Goal: Transaction & Acquisition: Purchase product/service

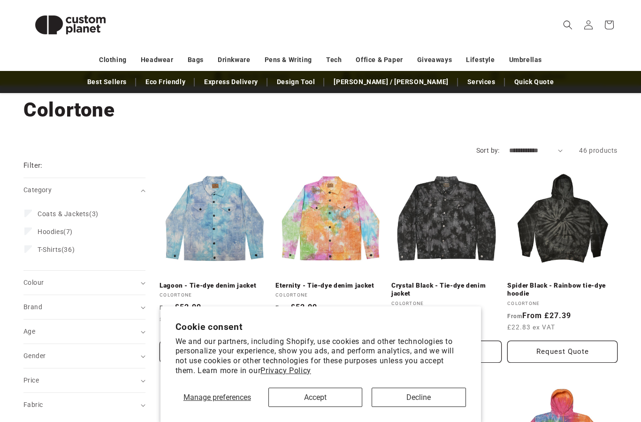
scroll to position [108, 0]
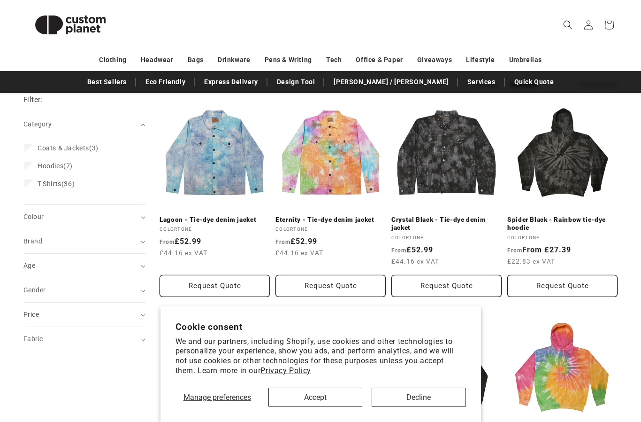
click at [334, 407] on button "Accept" at bounding box center [316, 396] width 94 height 19
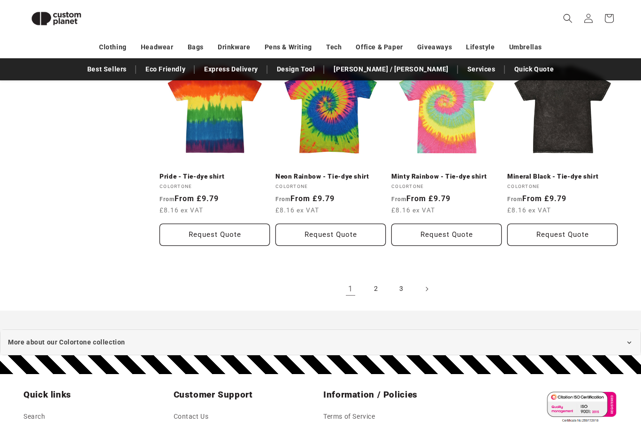
scroll to position [989, 0]
click at [370, 296] on link "2" at bounding box center [376, 288] width 21 height 21
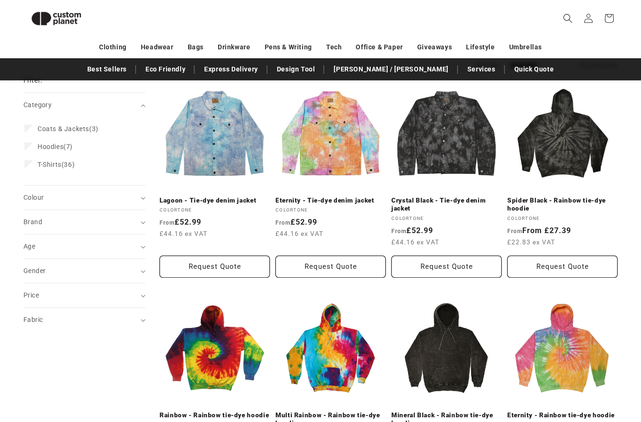
scroll to position [1023, 0]
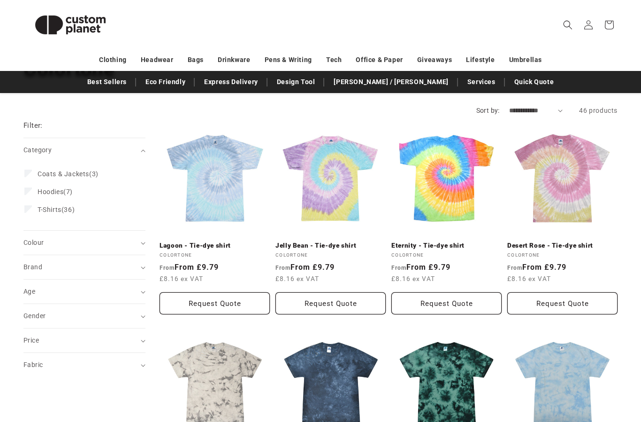
scroll to position [83, 0]
click at [447, 245] on link "Eternity - Tie-dye shirt" at bounding box center [447, 245] width 110 height 8
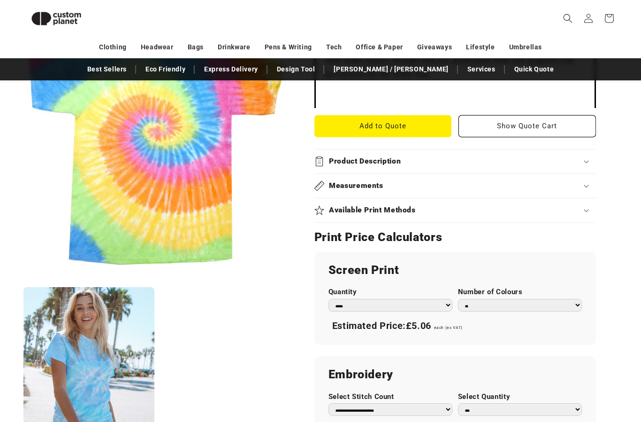
scroll to position [343, 0]
click at [569, 164] on summary "Product Description" at bounding box center [456, 161] width 282 height 24
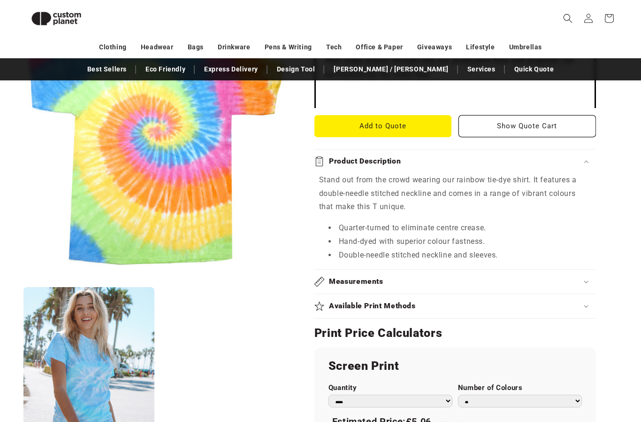
click at [575, 280] on div "Measurements" at bounding box center [456, 282] width 282 height 10
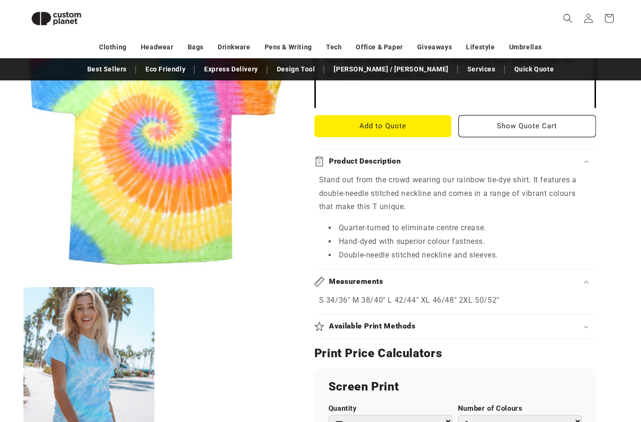
click at [566, 325] on div "Available Print Methods" at bounding box center [456, 326] width 282 height 10
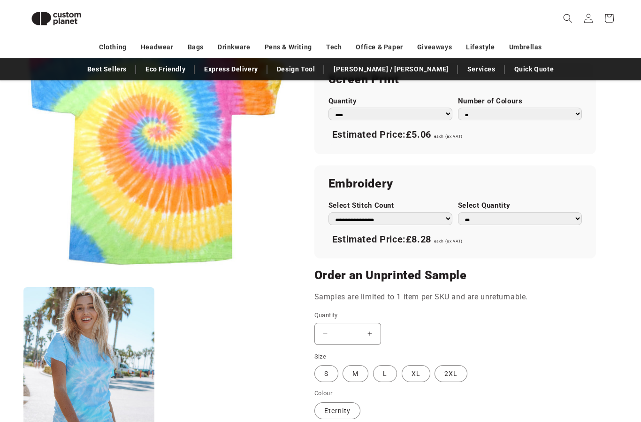
scroll to position [657, 0]
click at [431, 215] on select "**********" at bounding box center [391, 219] width 124 height 13
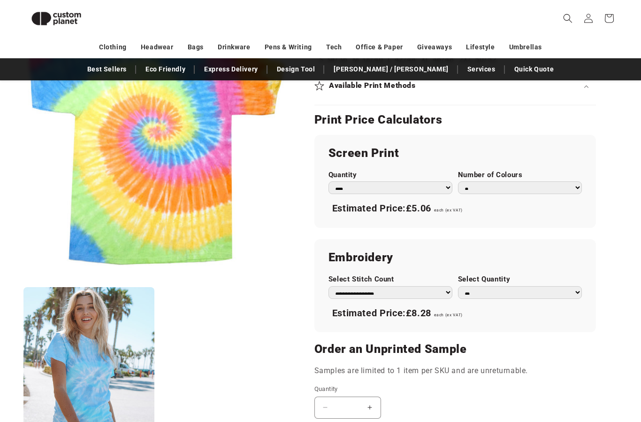
scroll to position [576, 0]
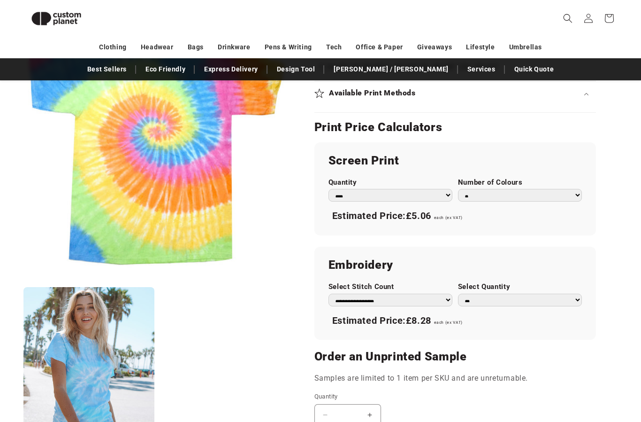
click at [553, 195] on select "* * * * * * *" at bounding box center [520, 195] width 124 height 13
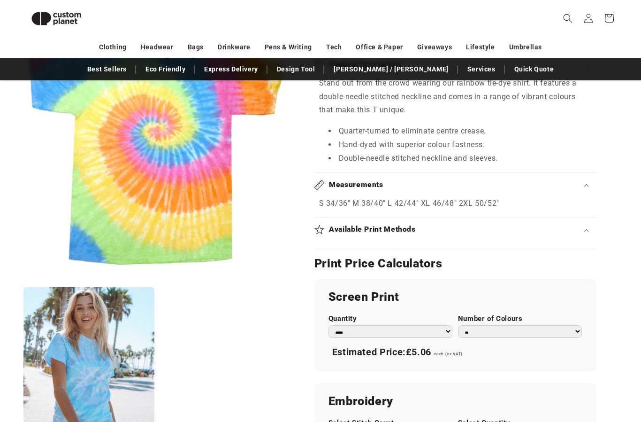
click at [420, 325] on select "*** *** *** **** **** **** ***** *****" at bounding box center [391, 331] width 124 height 13
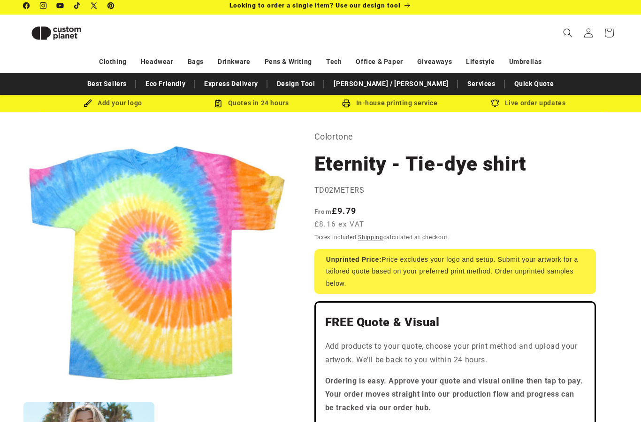
scroll to position [0, 0]
